Goal: Go to known website: Go to known website

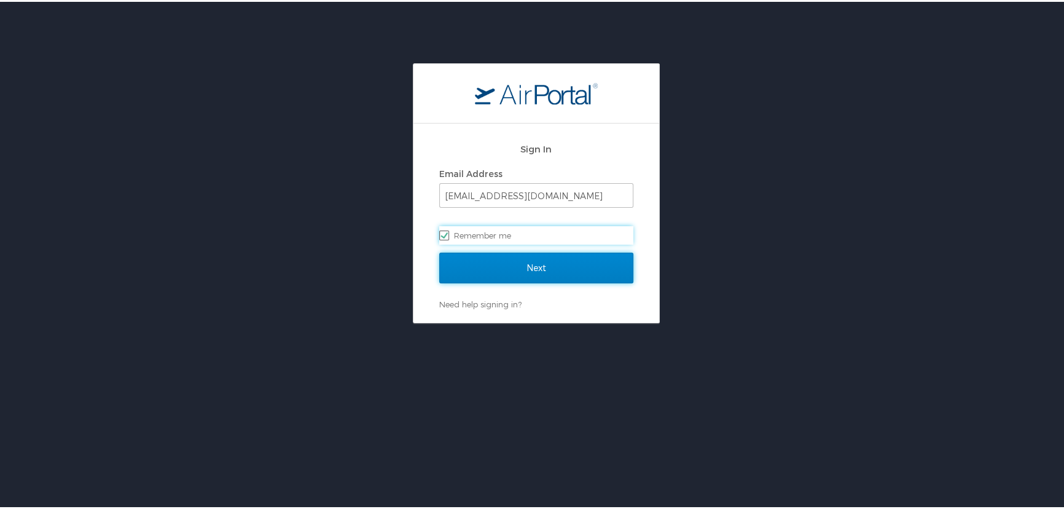
click at [468, 266] on input "Next" at bounding box center [536, 266] width 194 height 31
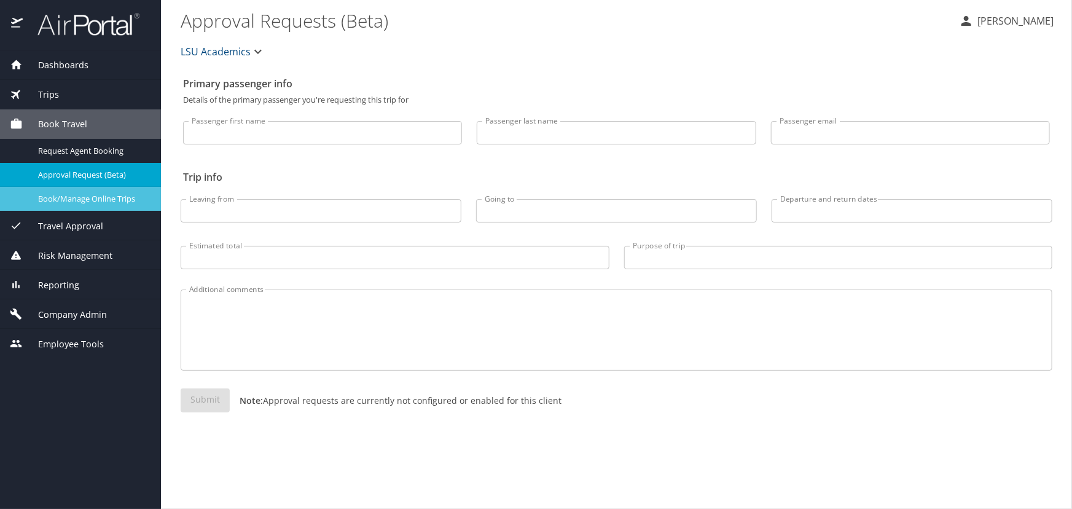
click at [51, 200] on span "Book/Manage Online Trips" at bounding box center [92, 199] width 108 height 12
